Goal: Information Seeking & Learning: Learn about a topic

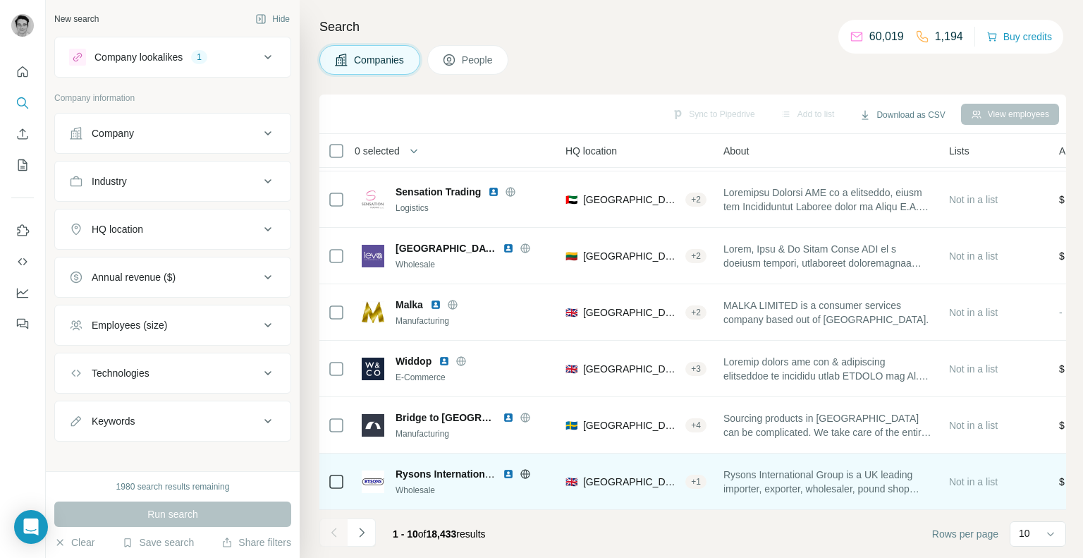
scroll to position [228, 161]
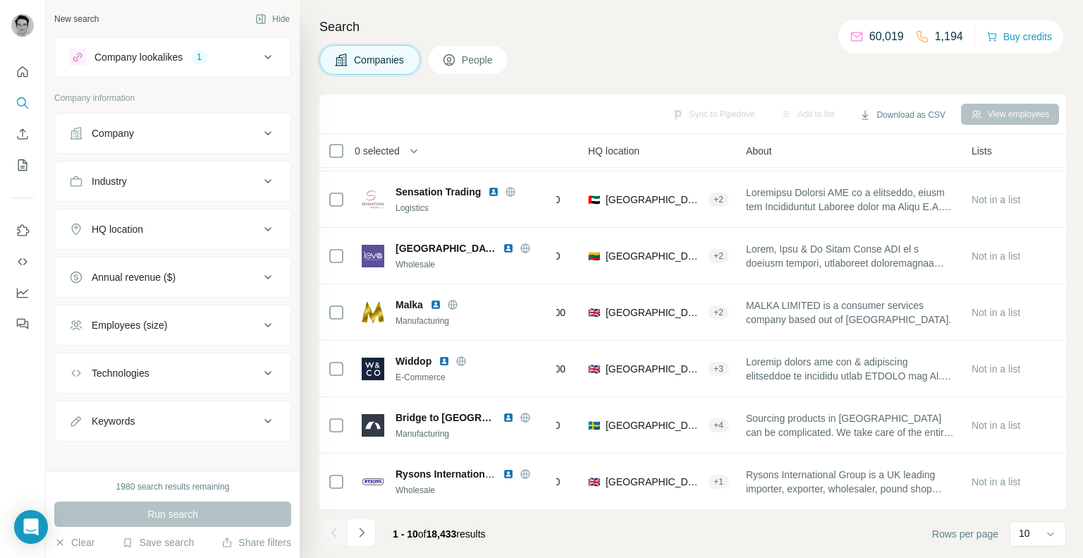
click at [171, 276] on div "Annual revenue ($)" at bounding box center [134, 277] width 84 height 14
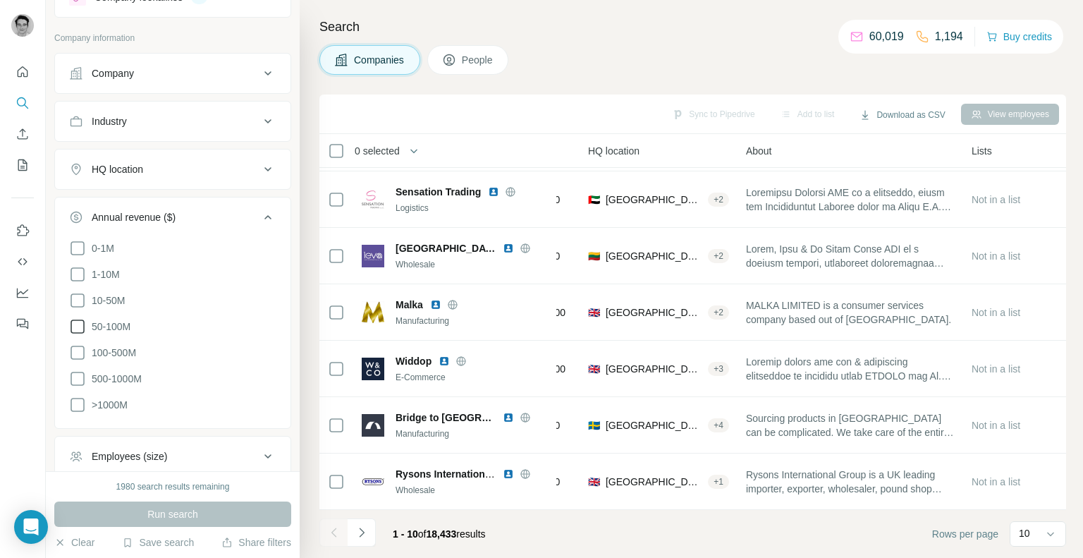
scroll to position [71, 0]
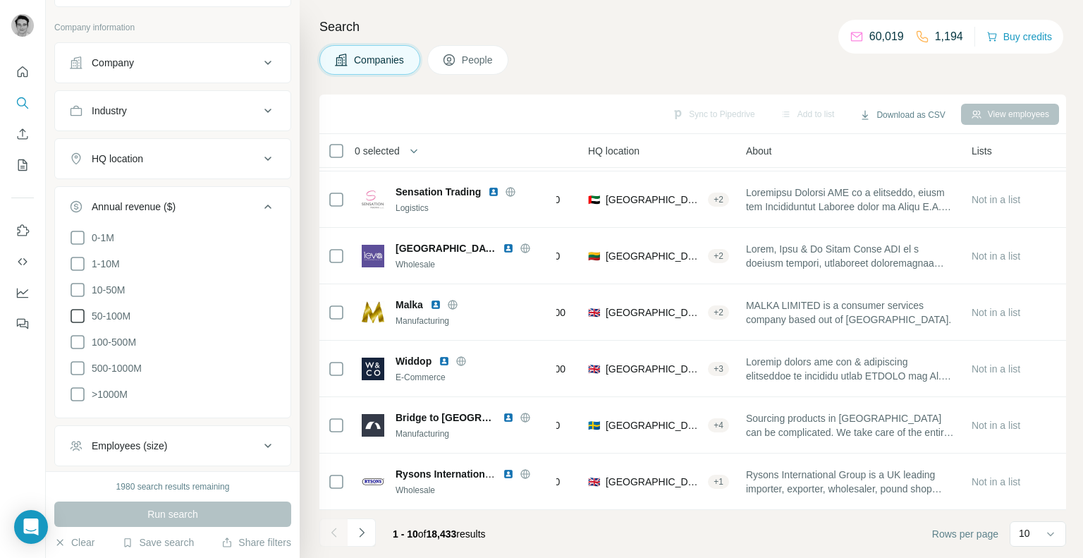
click at [79, 295] on icon at bounding box center [78, 290] width 14 height 14
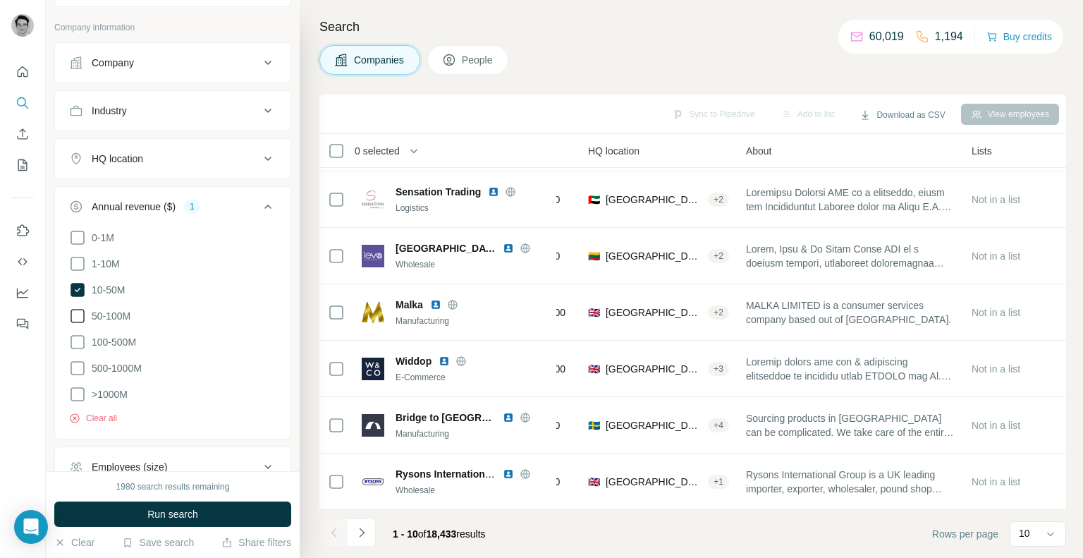
click at [79, 315] on icon at bounding box center [77, 315] width 17 height 17
click at [75, 341] on icon at bounding box center [77, 342] width 17 height 17
click at [76, 362] on icon at bounding box center [77, 368] width 17 height 17
drag, startPoint x: 75, startPoint y: 393, endPoint x: 99, endPoint y: 422, distance: 37.1
click at [76, 393] on icon at bounding box center [77, 394] width 17 height 17
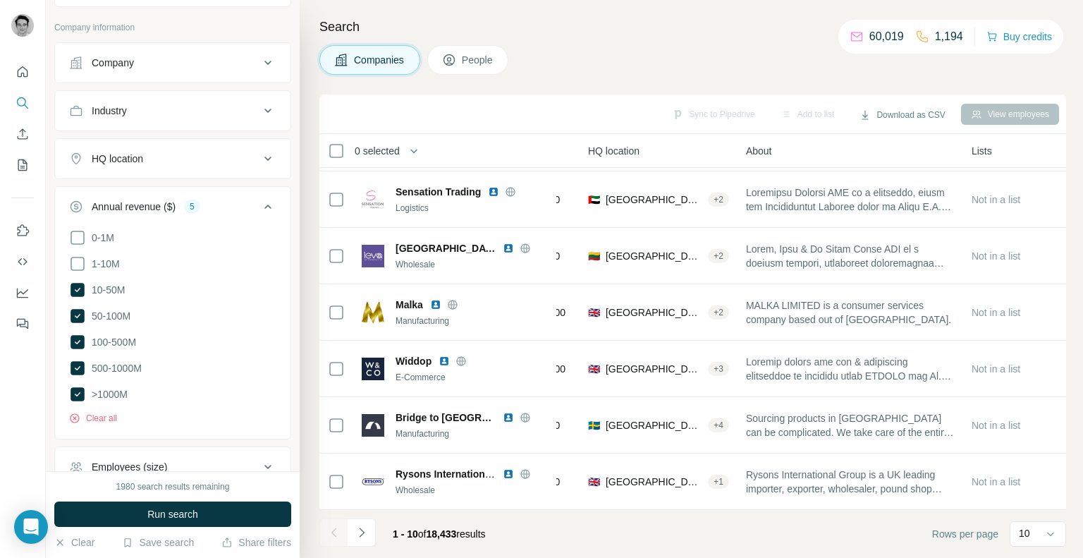
click at [176, 507] on span "Run search" at bounding box center [172, 514] width 51 height 14
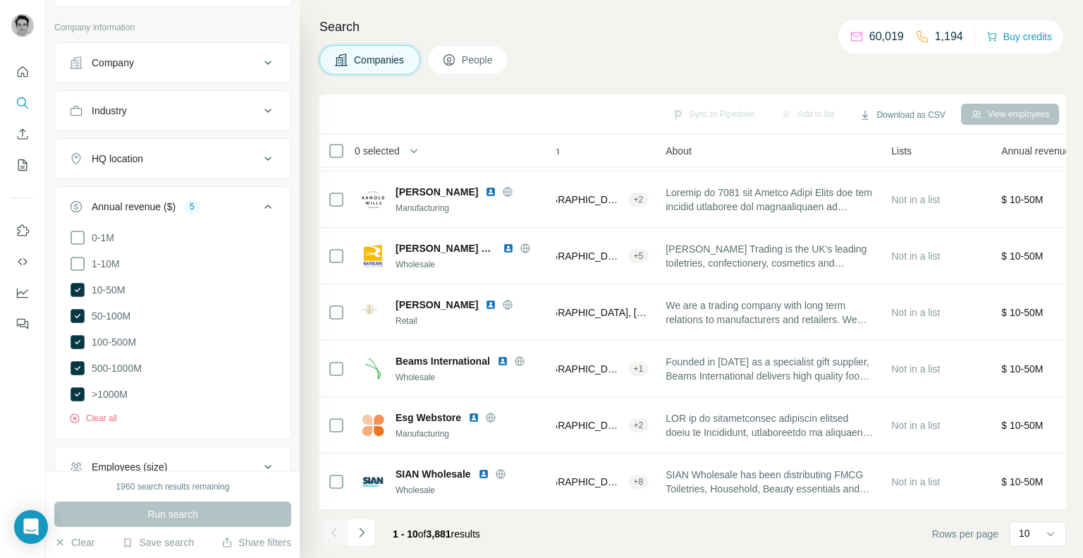
scroll to position [228, 0]
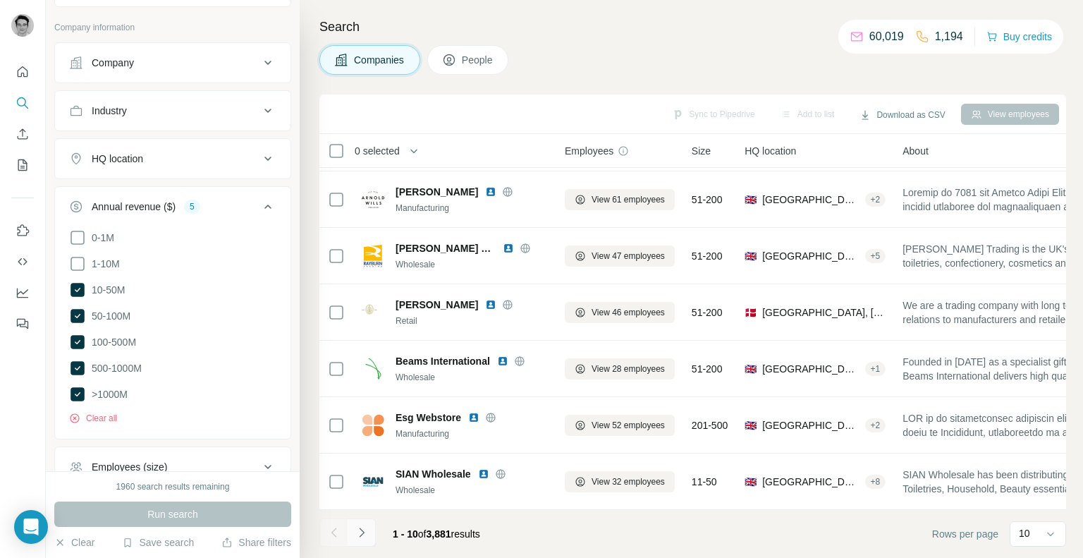
click at [357, 530] on icon "Navigate to next page" at bounding box center [362, 532] width 14 height 14
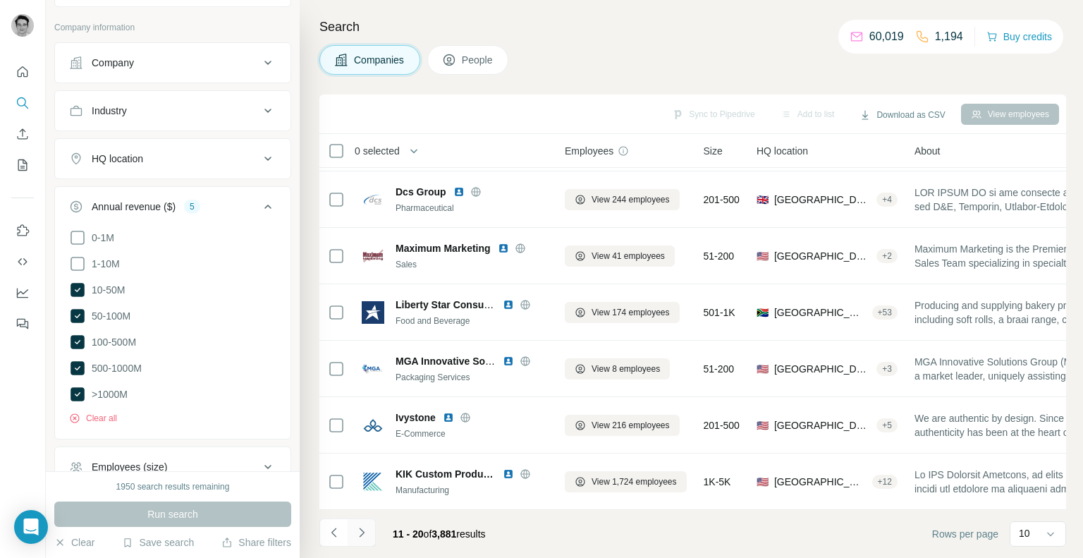
click at [361, 537] on icon "Navigate to next page" at bounding box center [362, 532] width 14 height 14
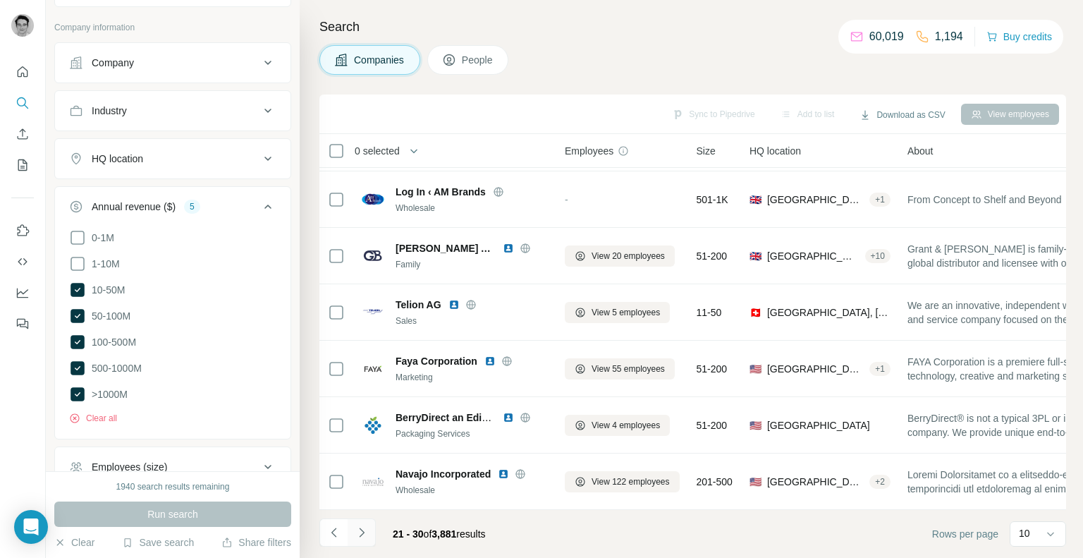
click at [365, 537] on icon "Navigate to next page" at bounding box center [362, 532] width 14 height 14
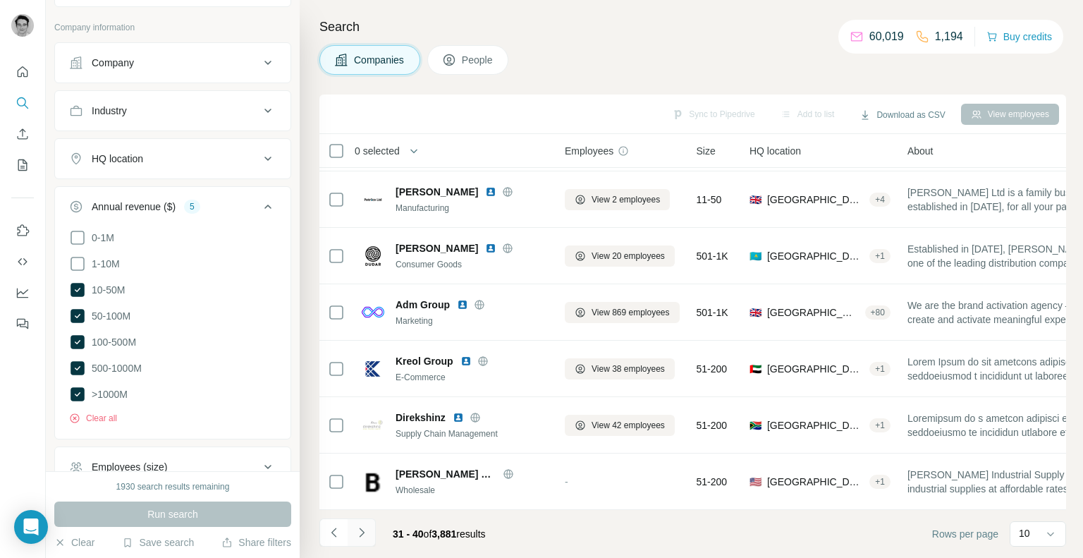
click at [368, 535] on button "Navigate to next page" at bounding box center [362, 532] width 28 height 28
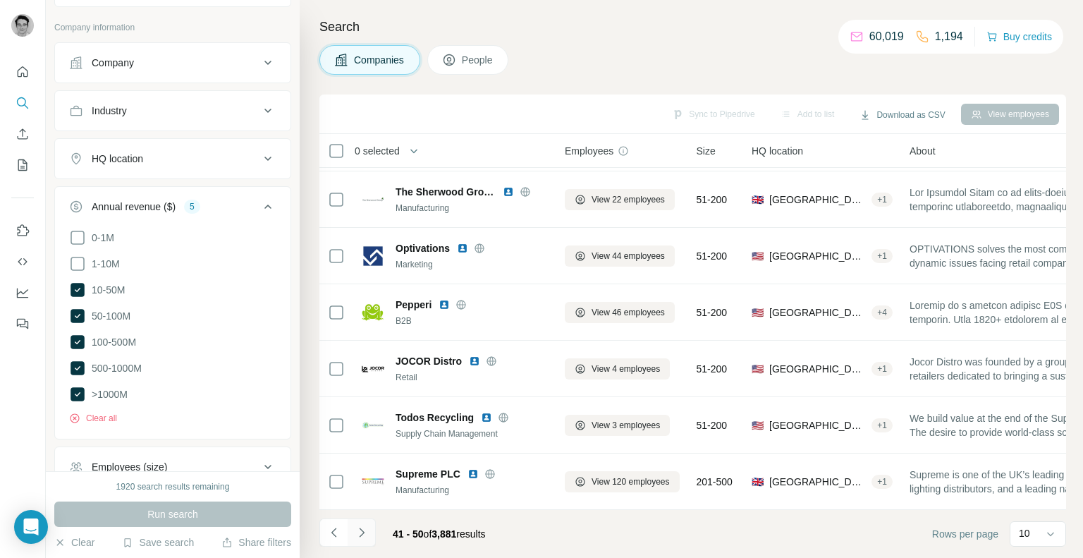
click at [369, 535] on button "Navigate to next page" at bounding box center [362, 532] width 28 height 28
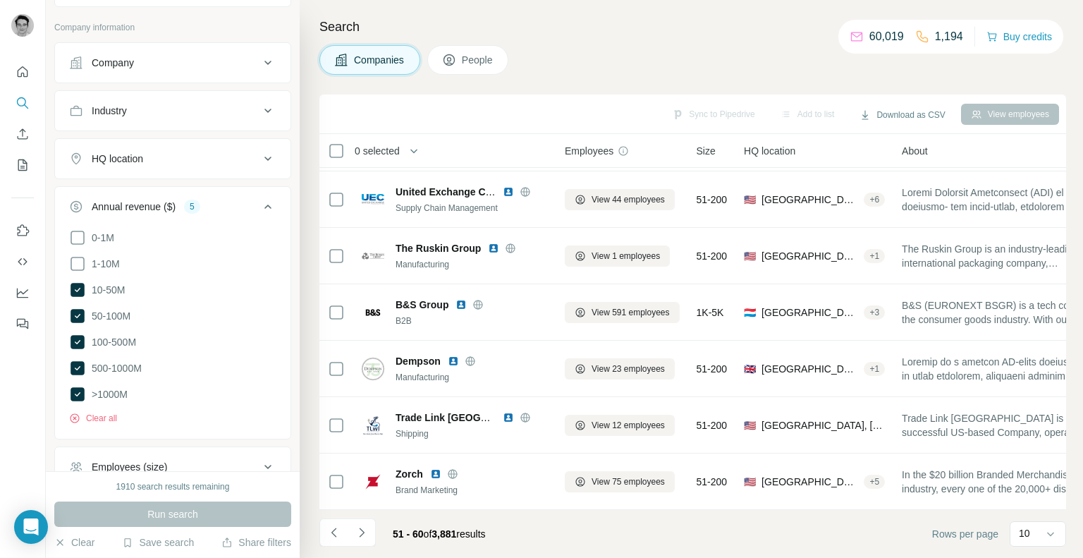
click at [374, 536] on button "Navigate to next page" at bounding box center [362, 532] width 28 height 28
